Goal: Find specific page/section: Find specific page/section

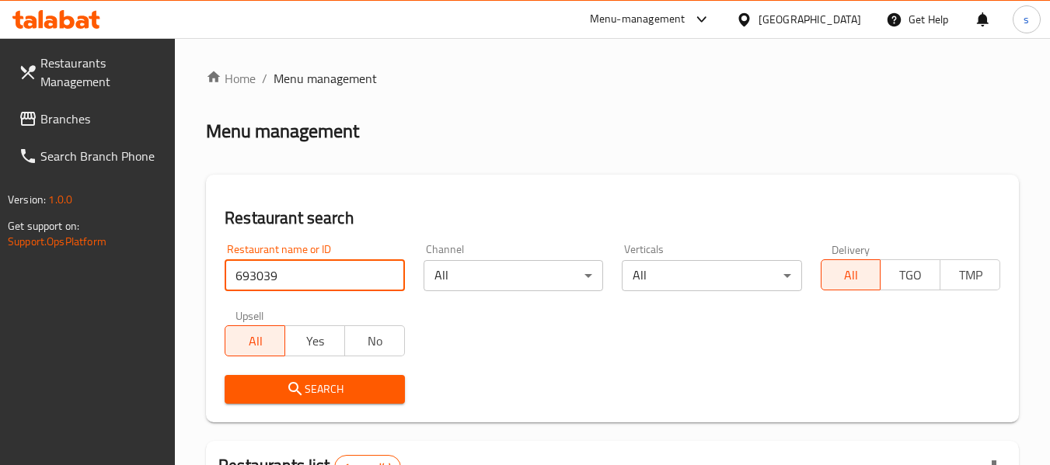
click at [758, 20] on div at bounding box center [747, 19] width 23 height 17
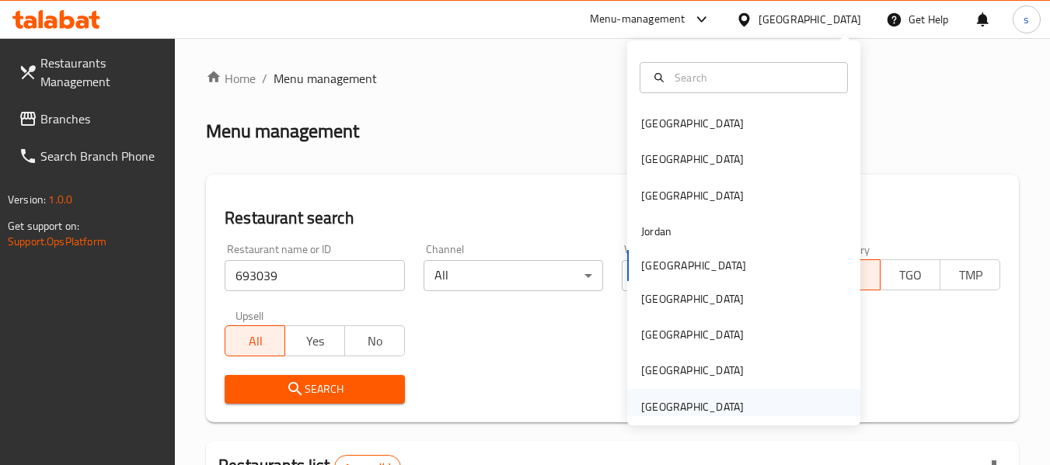
click at [670, 400] on div "[GEOGRAPHIC_DATA]" at bounding box center [692, 407] width 103 height 17
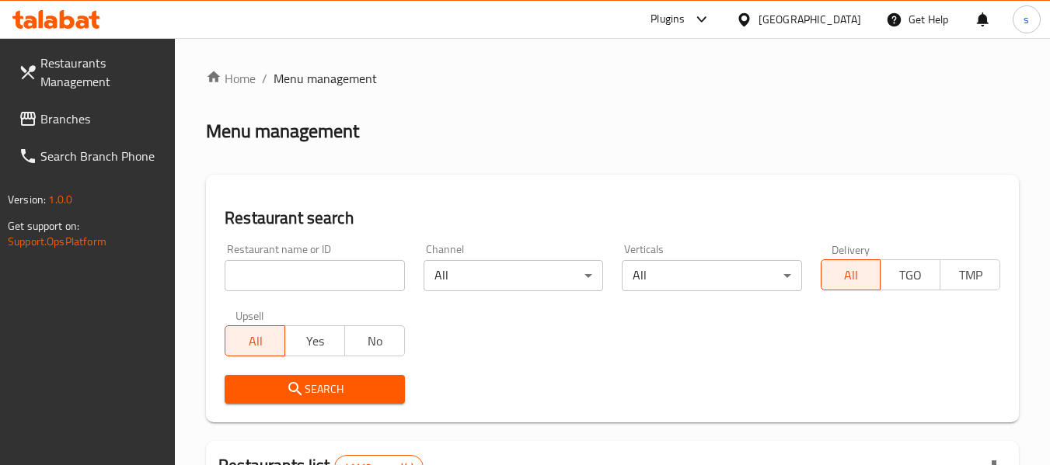
click at [43, 117] on span "Branches" at bounding box center [101, 119] width 123 height 19
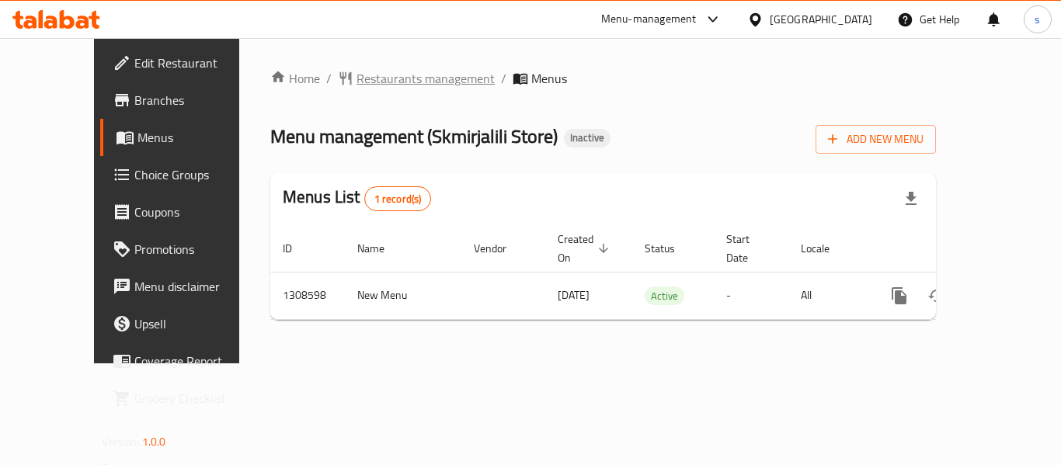
click at [373, 75] on span "Restaurants management" at bounding box center [426, 78] width 138 height 19
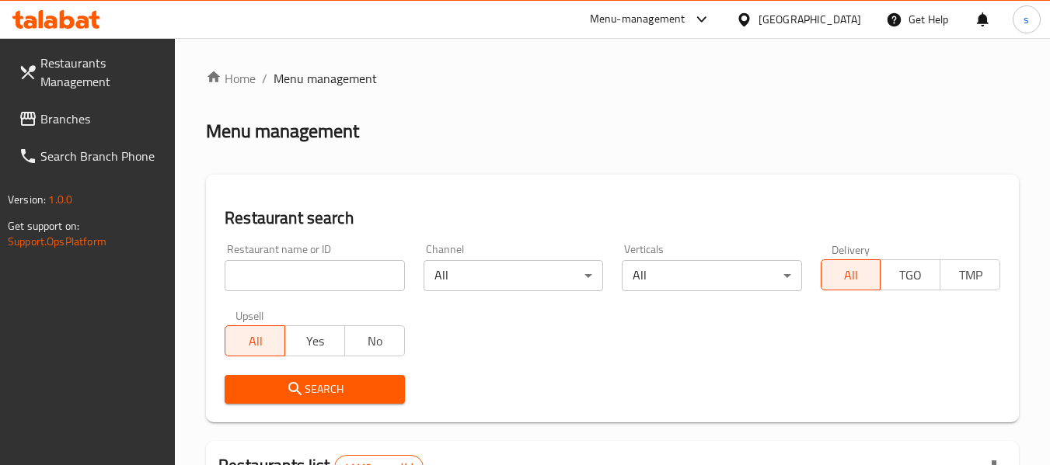
click at [302, 278] on input "search" at bounding box center [314, 275] width 179 height 31
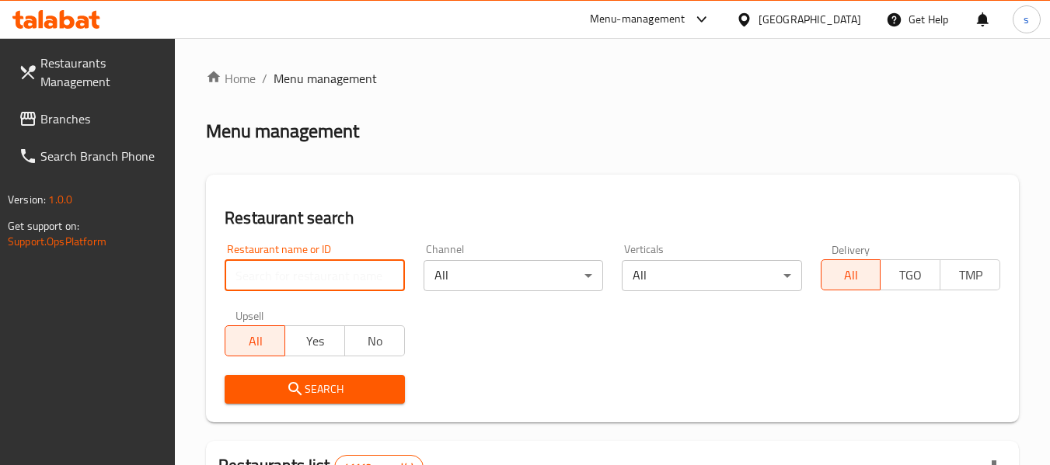
paste input "704707"
type input "704707"
click button "Search" at bounding box center [314, 389] width 179 height 29
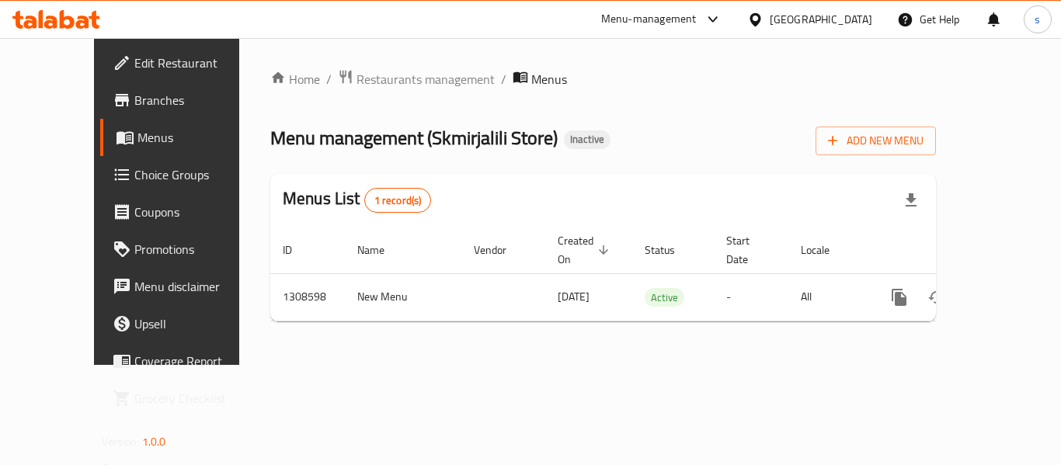
click at [803, 16] on div "United Arab Emirates" at bounding box center [821, 19] width 103 height 17
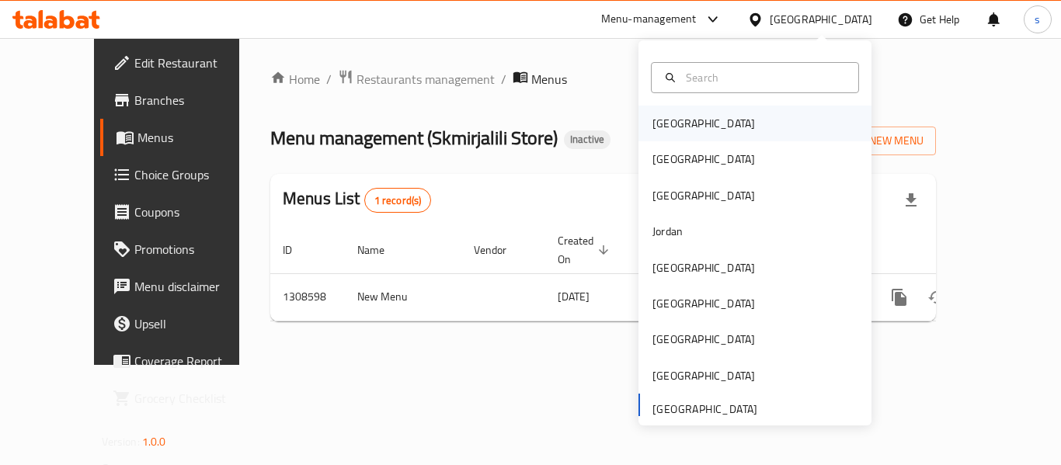
click at [688, 121] on div "Bahrain" at bounding box center [703, 124] width 127 height 36
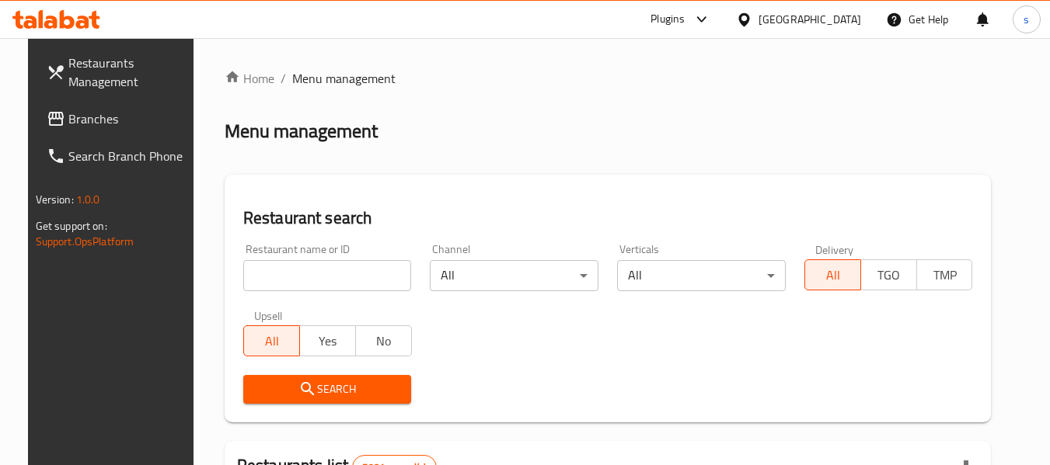
click at [68, 115] on span "Branches" at bounding box center [129, 119] width 123 height 19
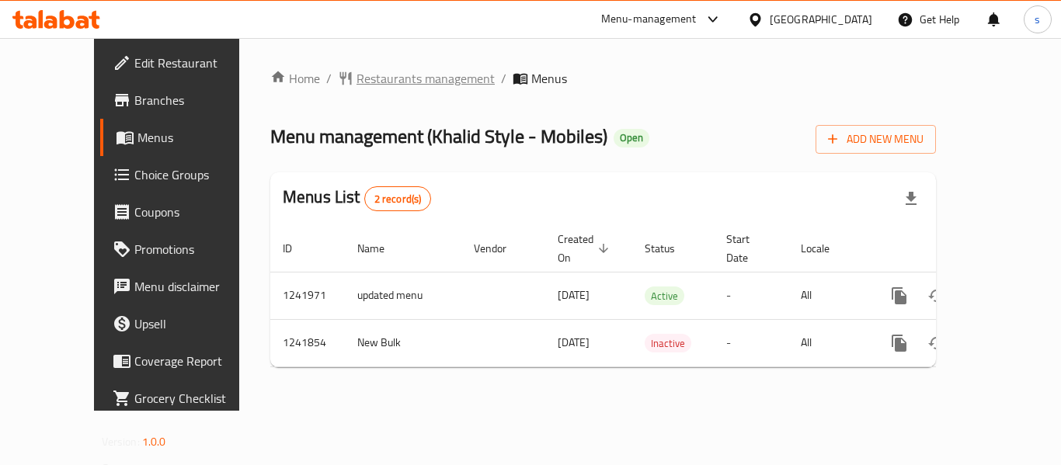
click at [357, 79] on span "Restaurants management" at bounding box center [426, 78] width 138 height 19
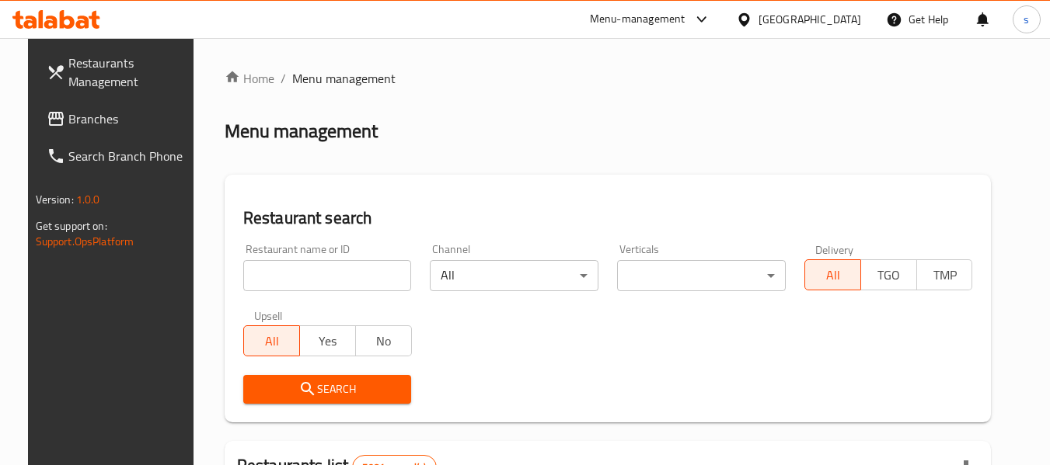
click at [282, 280] on input "search" at bounding box center [327, 275] width 169 height 31
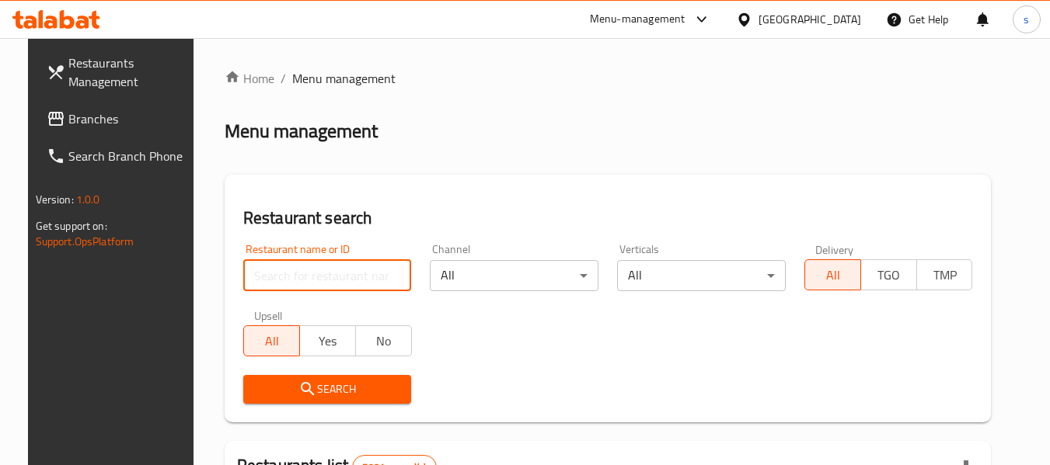
paste input "680861"
type input "680861"
click button "Search" at bounding box center [327, 389] width 169 height 29
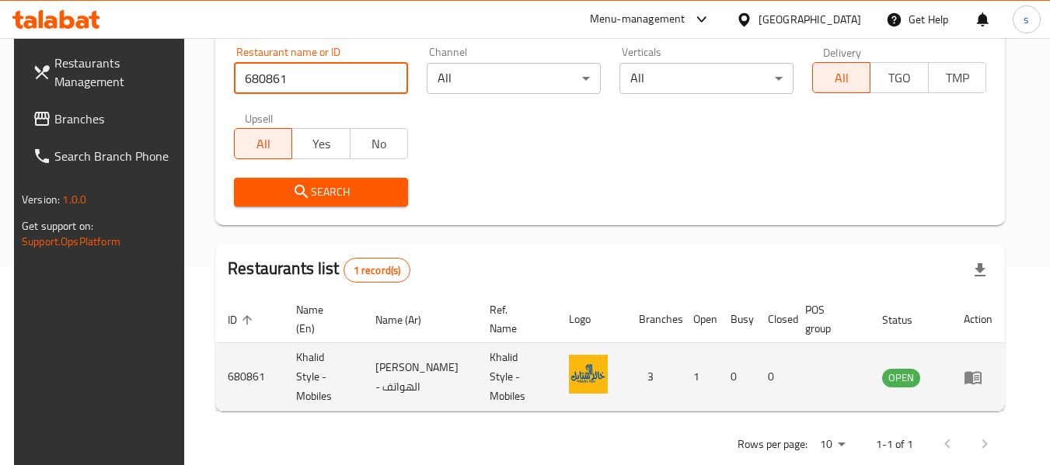
scroll to position [214, 0]
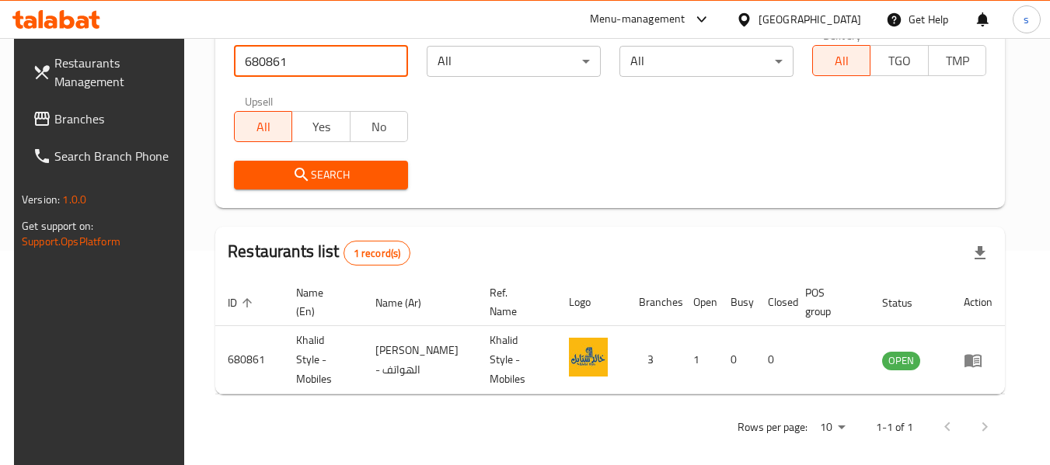
click at [531, 169] on div "Search" at bounding box center [610, 174] width 771 height 47
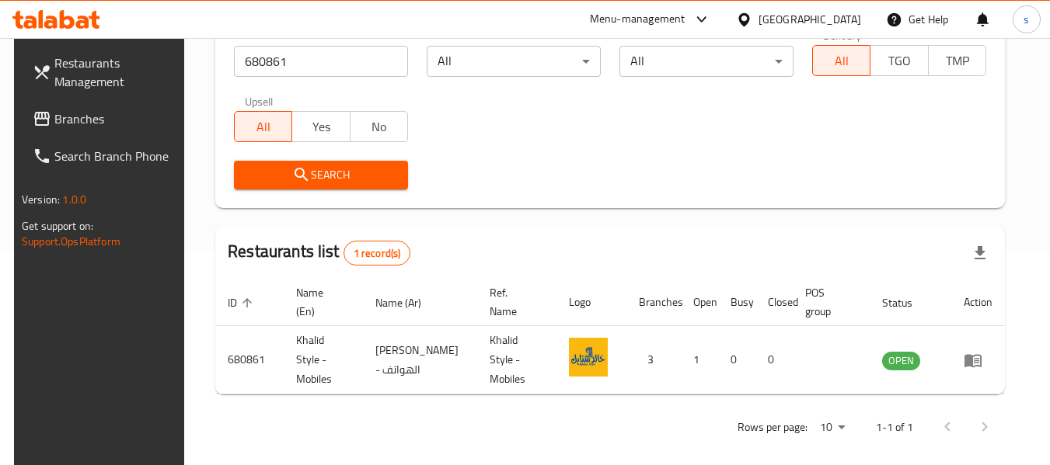
click at [826, 18] on div "[GEOGRAPHIC_DATA]" at bounding box center [809, 19] width 103 height 17
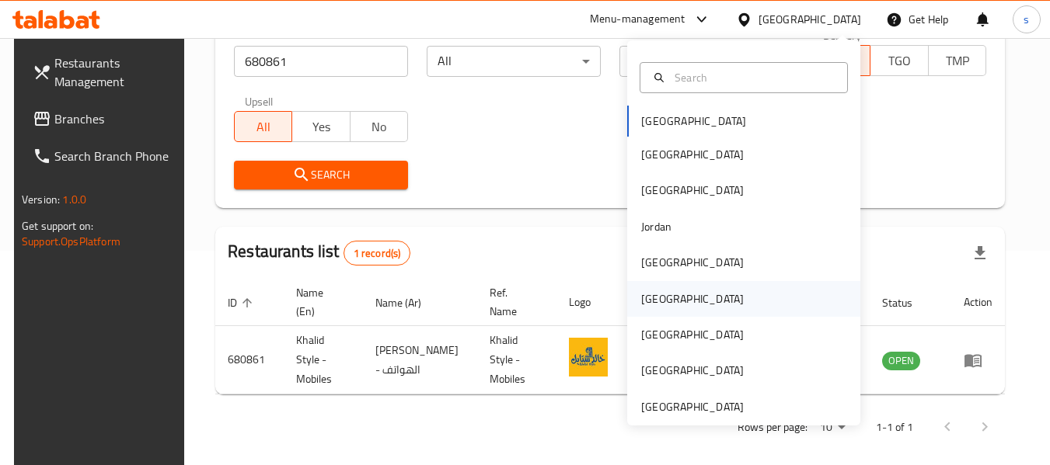
click at [656, 300] on div "[GEOGRAPHIC_DATA]" at bounding box center [692, 299] width 103 height 17
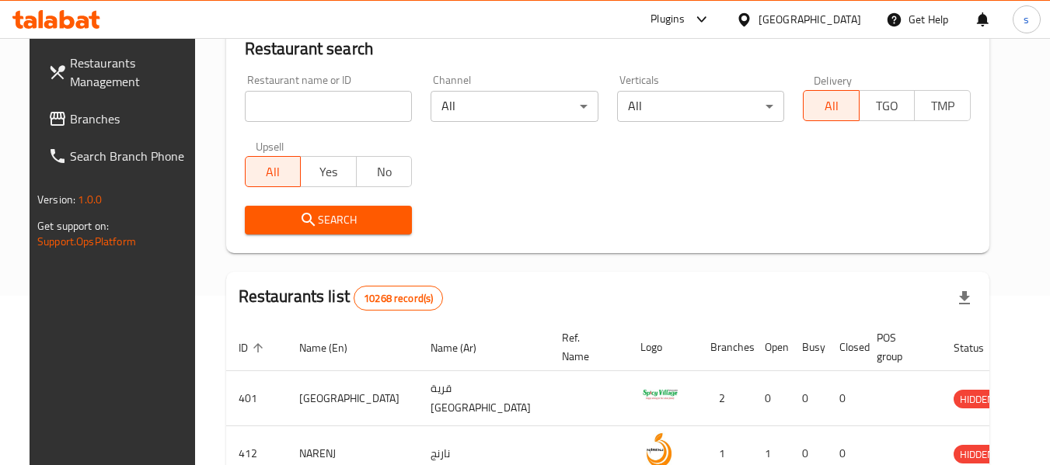
scroll to position [214, 0]
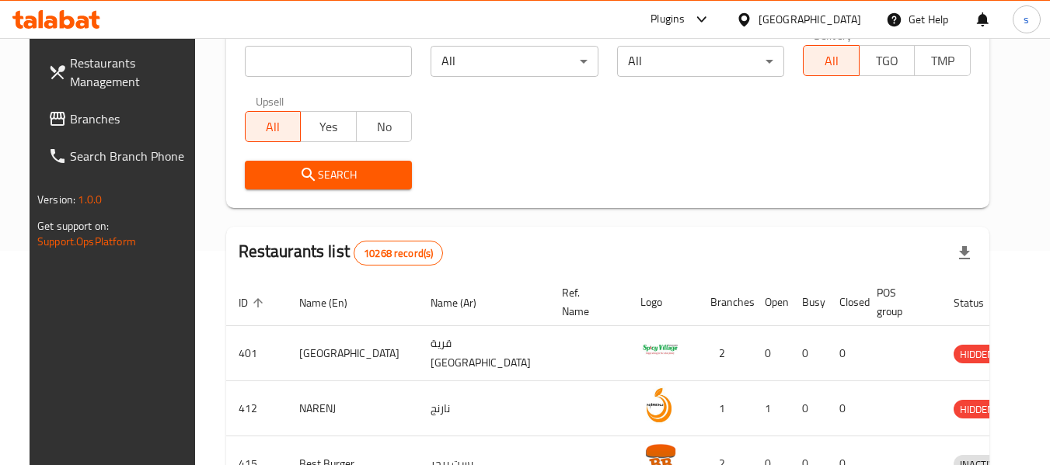
click at [70, 112] on span "Branches" at bounding box center [131, 119] width 123 height 19
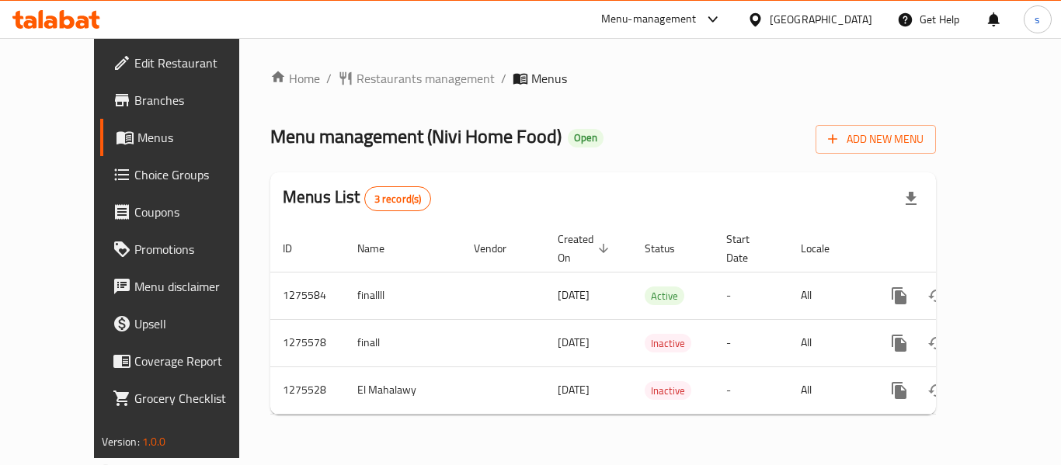
click at [439, 29] on div "Menu-management [GEOGRAPHIC_DATA] Get Help s" at bounding box center [530, 19] width 1061 height 37
click at [357, 75] on span "Restaurants management" at bounding box center [426, 78] width 138 height 19
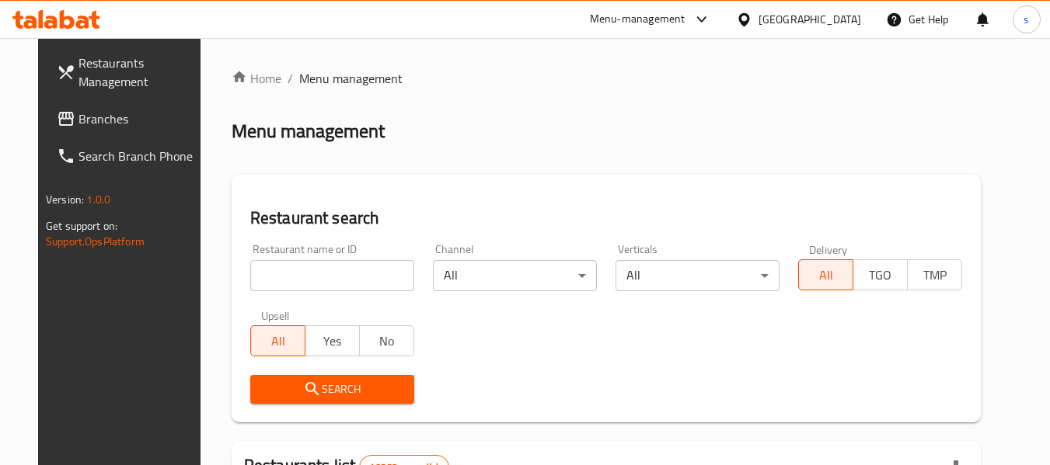
click at [322, 277] on input "search" at bounding box center [332, 275] width 164 height 31
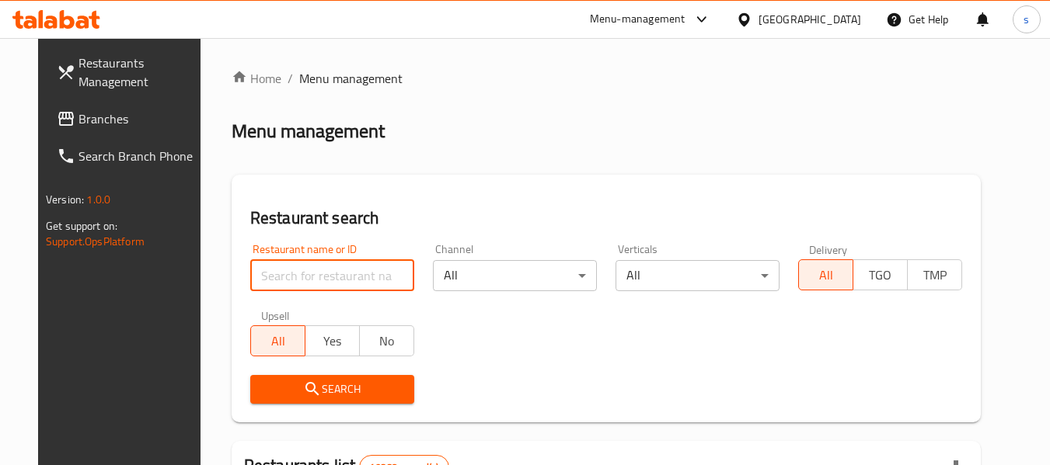
paste input "691606"
type input "691606"
click button "Search" at bounding box center [332, 389] width 164 height 29
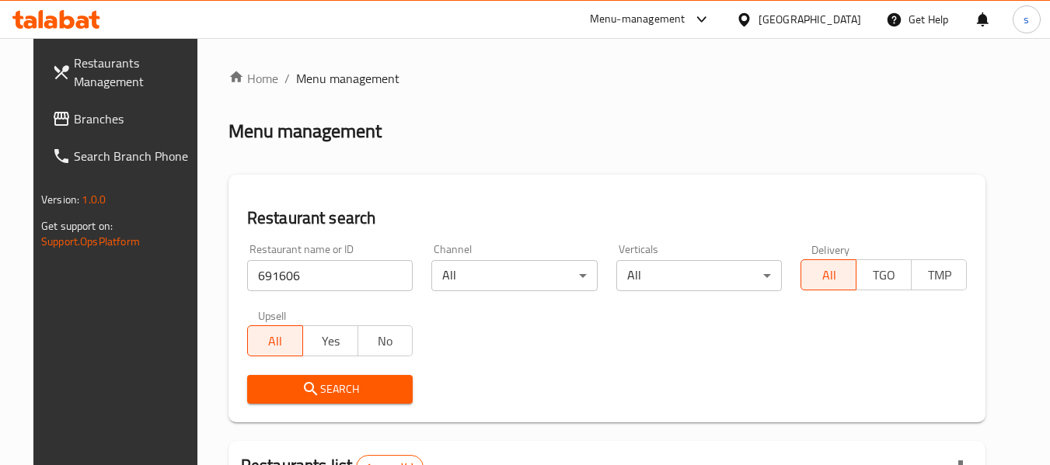
scroll to position [214, 0]
